Goal: Navigation & Orientation: Find specific page/section

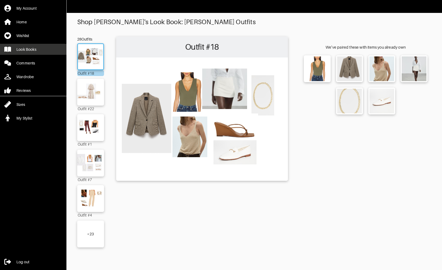
click at [17, 49] on div "Look Books" at bounding box center [26, 49] width 20 height 5
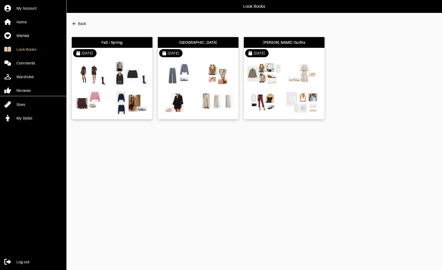
click at [109, 59] on div at bounding box center [112, 89] width 81 height 61
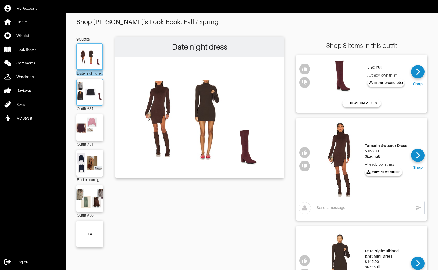
click at [79, 92] on img at bounding box center [89, 92] width 29 height 20
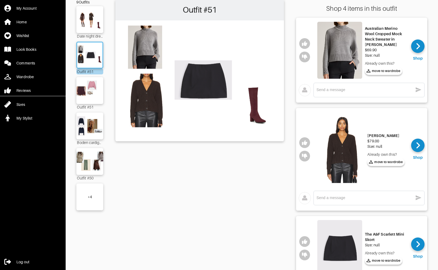
scroll to position [52, 0]
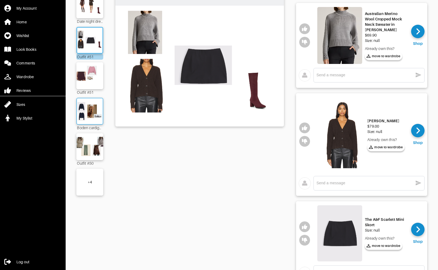
click at [89, 122] on div at bounding box center [89, 111] width 27 height 27
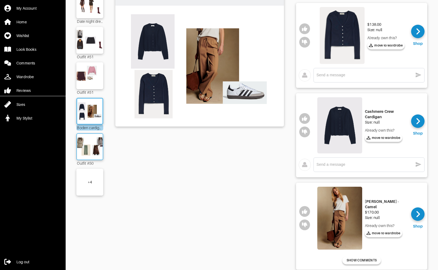
click at [91, 144] on img at bounding box center [89, 146] width 29 height 20
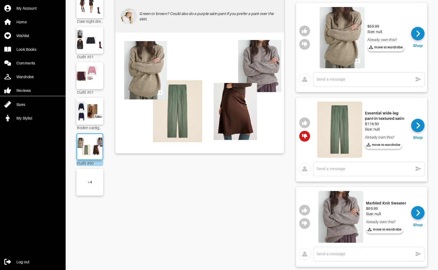
click at [91, 175] on div "+ 4" at bounding box center [89, 182] width 27 height 27
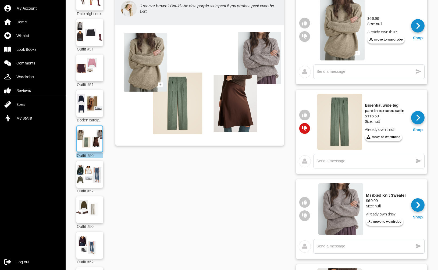
scroll to position [60, 0]
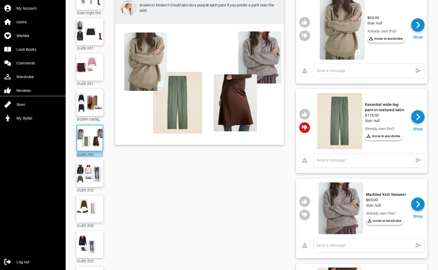
click at [91, 175] on img at bounding box center [90, 173] width 31 height 21
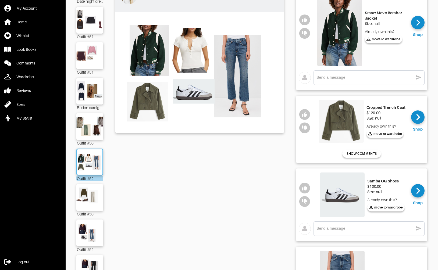
scroll to position [89, 0]
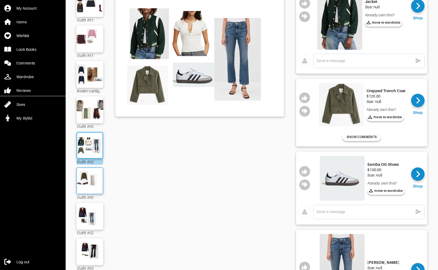
click at [87, 179] on img at bounding box center [89, 181] width 29 height 20
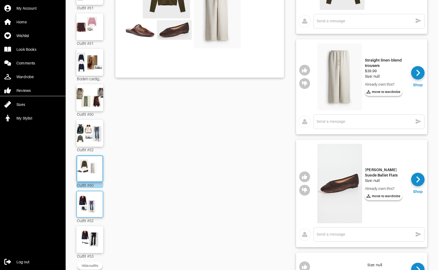
scroll to position [107, 0]
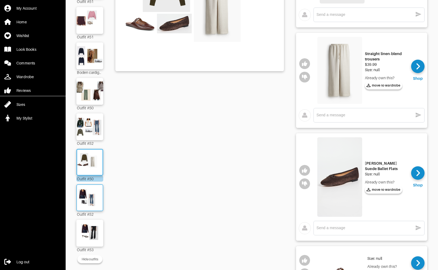
click at [85, 203] on img at bounding box center [89, 197] width 29 height 20
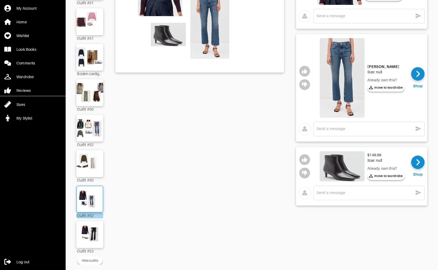
scroll to position [110, 0]
click at [94, 226] on img at bounding box center [89, 234] width 29 height 20
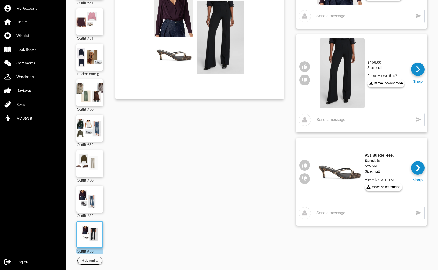
click at [96, 258] on div "Hide outfits" at bounding box center [90, 260] width 16 height 5
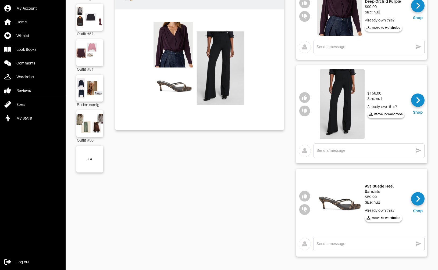
click at [90, 147] on div "+ 4" at bounding box center [89, 159] width 27 height 27
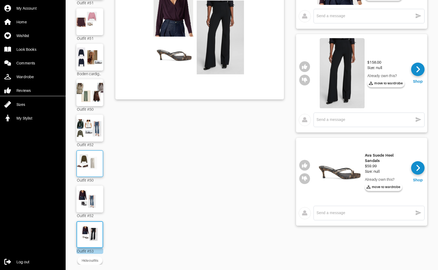
click at [89, 169] on img at bounding box center [89, 163] width 29 height 20
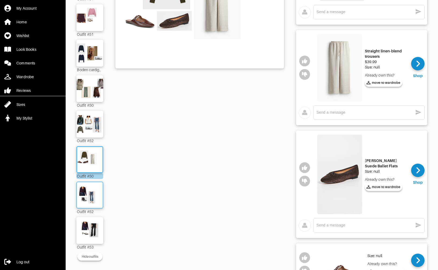
click at [91, 197] on img at bounding box center [89, 195] width 29 height 20
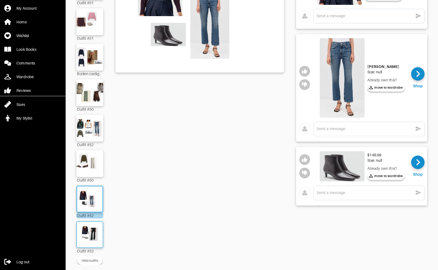
click at [93, 234] on img at bounding box center [89, 234] width 29 height 20
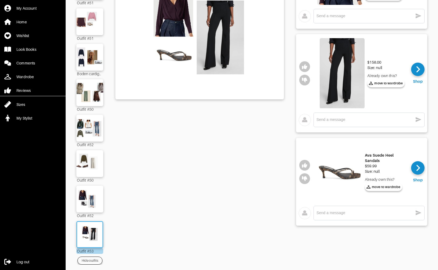
click at [87, 258] on div "Hide outfits" at bounding box center [90, 260] width 16 height 5
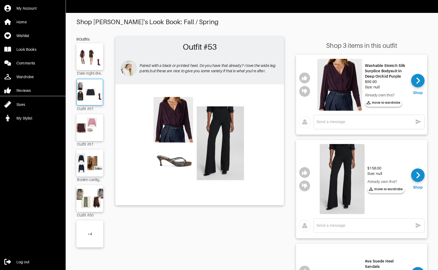
click at [88, 89] on img at bounding box center [89, 92] width 29 height 20
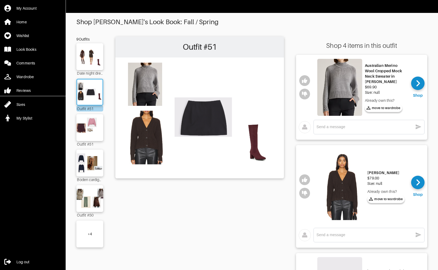
click at [217, 113] on img at bounding box center [199, 117] width 163 height 115
click at [89, 163] on img at bounding box center [89, 163] width 29 height 20
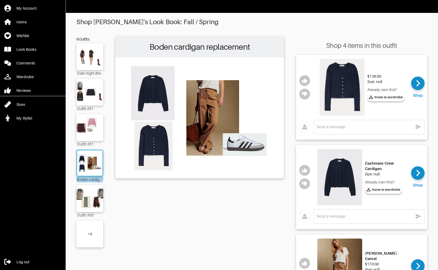
click at [330, 262] on img at bounding box center [339, 269] width 45 height 63
click at [156, 79] on img at bounding box center [199, 117] width 163 height 115
click at [342, 176] on img at bounding box center [339, 177] width 45 height 56
